Goal: Find specific page/section: Find specific page/section

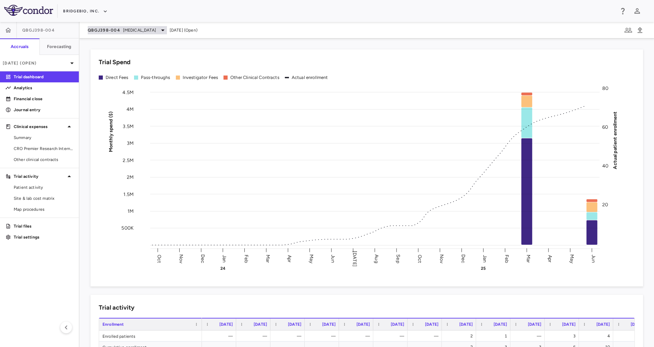
click at [151, 28] on span "[MEDICAL_DATA]" at bounding box center [139, 30] width 33 height 6
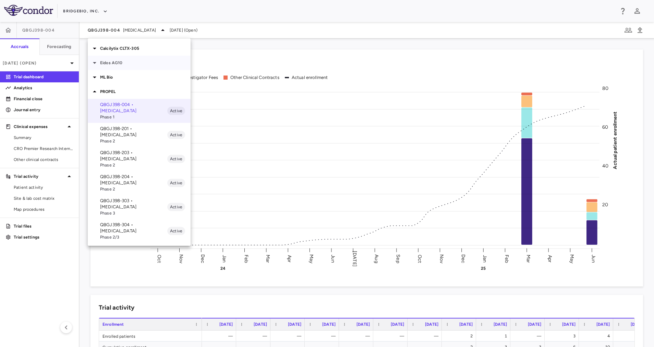
click at [112, 64] on p "Eidos AG10" at bounding box center [145, 63] width 91 height 6
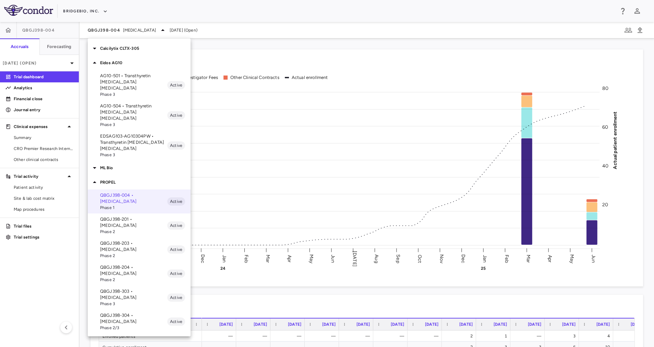
click at [134, 133] on p "EDSAG103-AG10304PW • Transthyretin [MEDICAL_DATA] [MEDICAL_DATA]" at bounding box center [133, 142] width 67 height 19
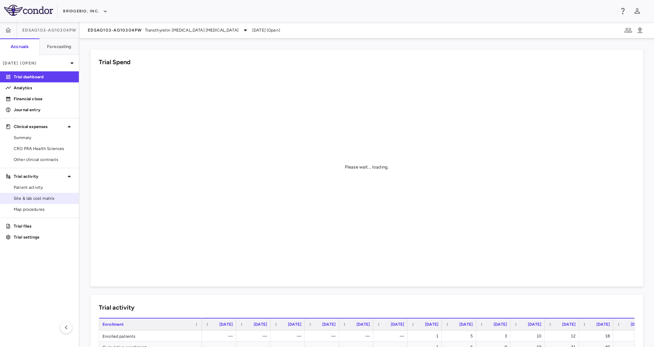
click at [59, 196] on span "Site & lab cost matrix" at bounding box center [44, 198] width 60 height 6
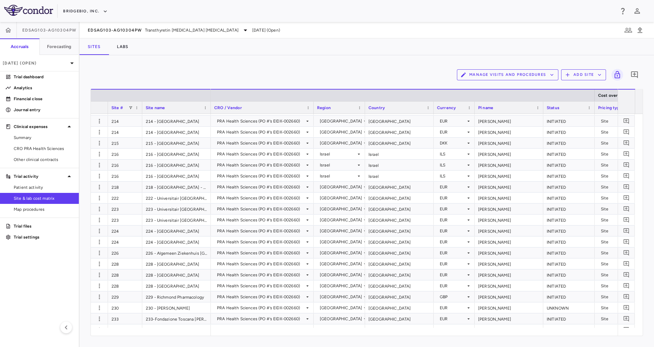
scroll to position [622, 0]
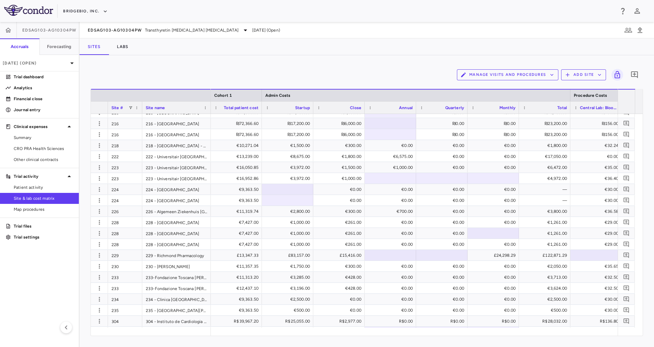
click at [208, 62] on div "Manage Visits and Procedures Add Site 0 Drag here to set row groups Drag here t…" at bounding box center [367, 201] width 575 height 292
click at [155, 26] on div "EDSAG103-AG10304PW Transthyretin [MEDICAL_DATA] [MEDICAL_DATA]" at bounding box center [169, 30] width 162 height 8
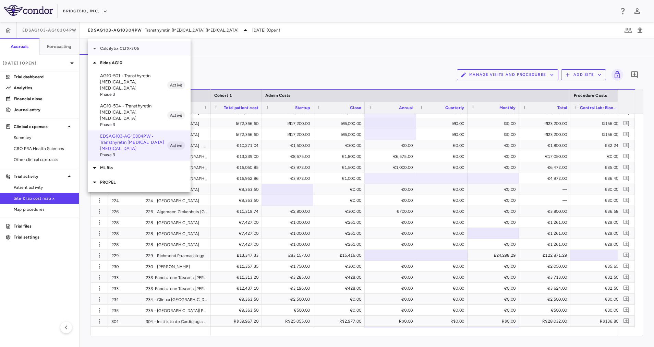
click at [118, 49] on p "Calcilytix CLTX-305" at bounding box center [145, 48] width 91 height 6
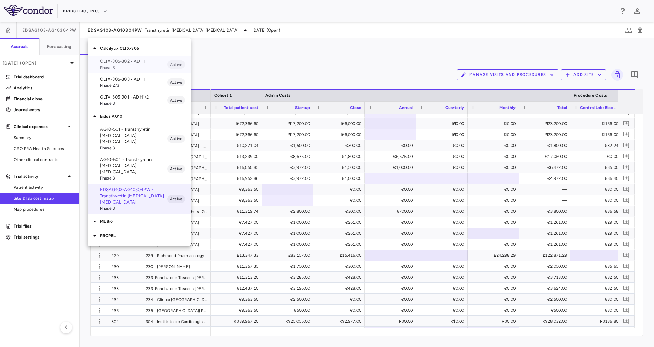
click at [145, 63] on p "CLTX-305-302 • ADH1" at bounding box center [133, 61] width 67 height 6
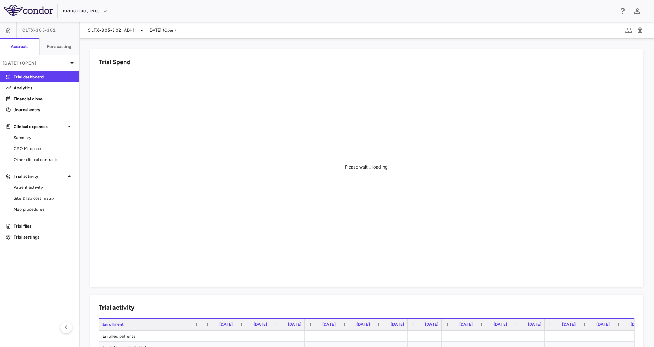
click at [147, 32] on div "CLTX-305-302 ADH[DATE] (Open)" at bounding box center [132, 30] width 88 height 8
click at [133, 28] on span "ADH1" at bounding box center [129, 30] width 11 height 6
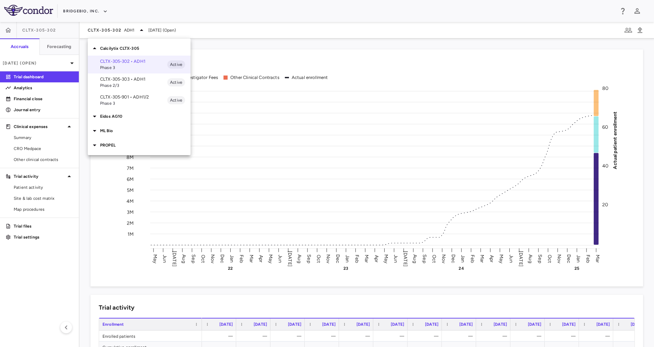
click at [116, 131] on p "ML Bio" at bounding box center [145, 131] width 91 height 6
click at [125, 145] on p "MLB-01-005 • Limb GirdleMuscular [MEDICAL_DATA]" at bounding box center [133, 150] width 67 height 19
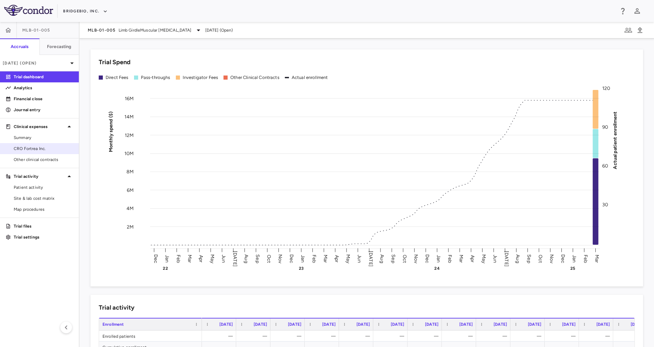
click at [35, 146] on span "CRO Fortrea Inc." at bounding box center [44, 148] width 60 height 6
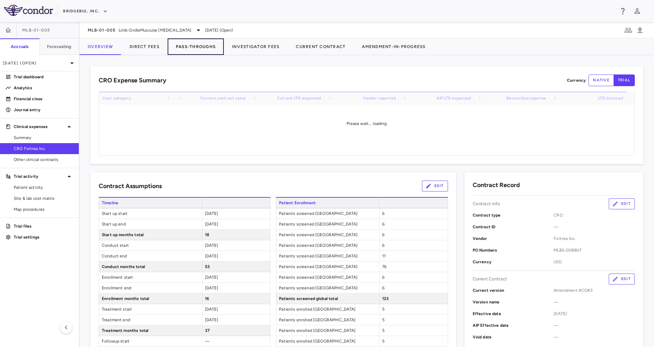
click at [205, 46] on button "Pass-Throughs" at bounding box center [196, 46] width 56 height 16
